Goal: Transaction & Acquisition: Purchase product/service

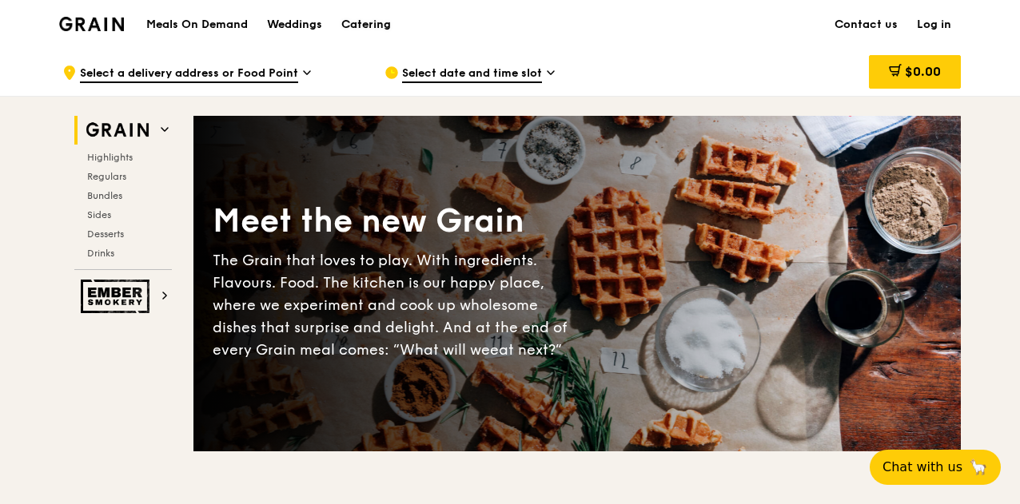
click at [374, 17] on div "Catering" at bounding box center [366, 25] width 50 height 48
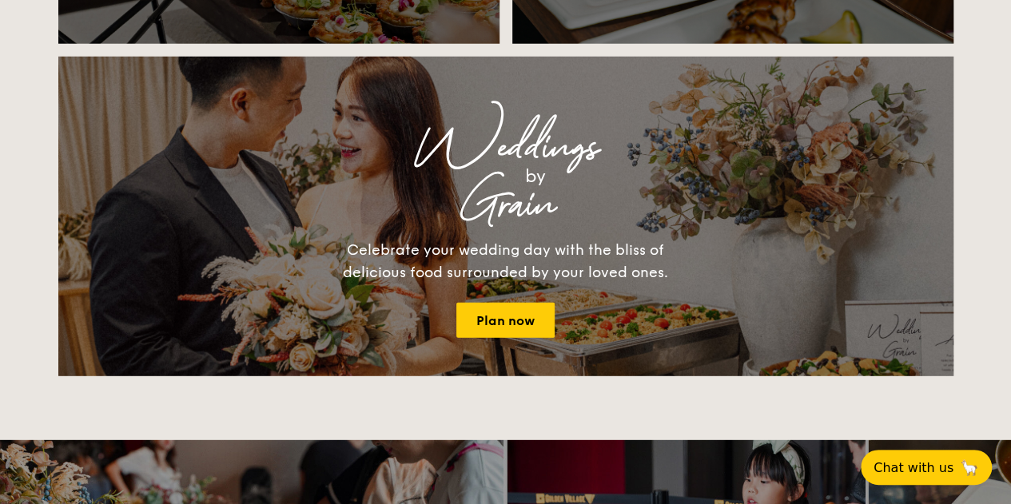
scroll to position [2397, 0]
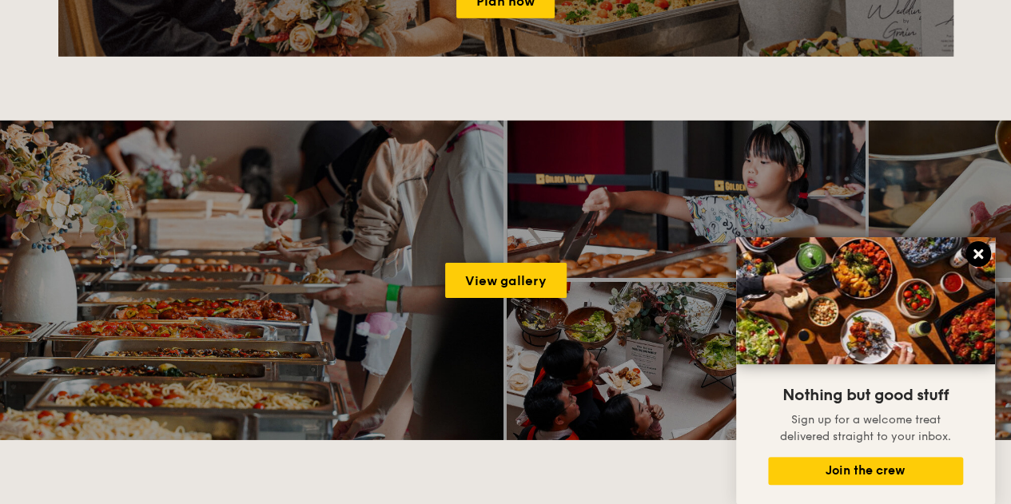
click at [973, 258] on icon at bounding box center [978, 254] width 10 height 10
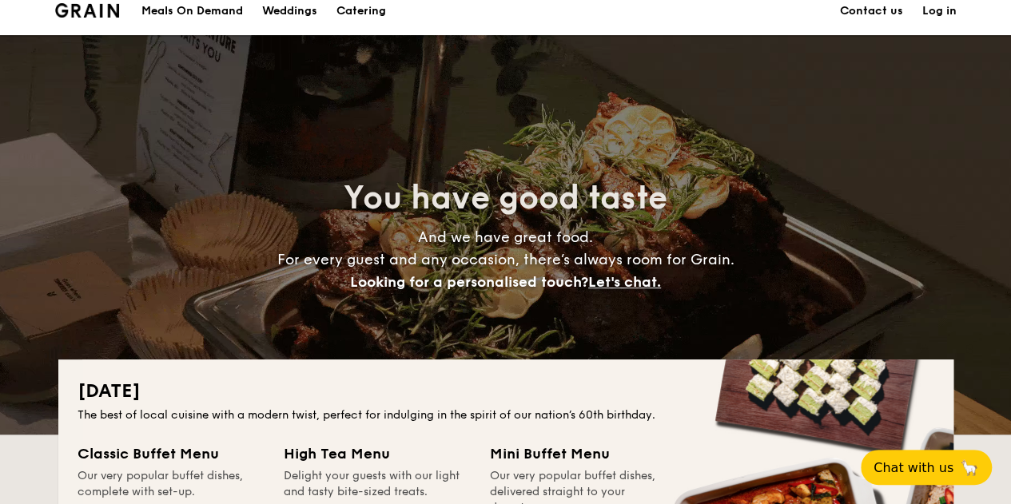
scroll to position [240, 0]
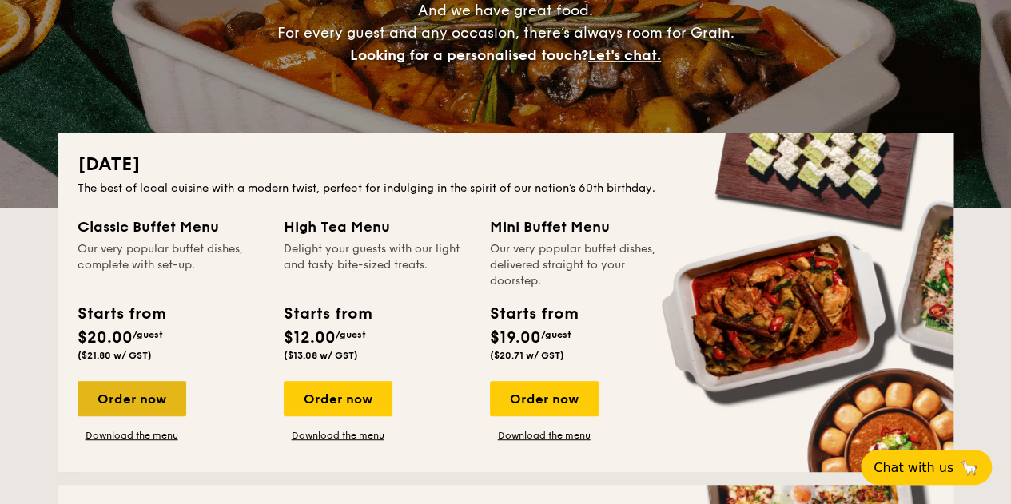
click at [156, 404] on div "Order now" at bounding box center [132, 398] width 109 height 35
